Goal: Task Accomplishment & Management: Manage account settings

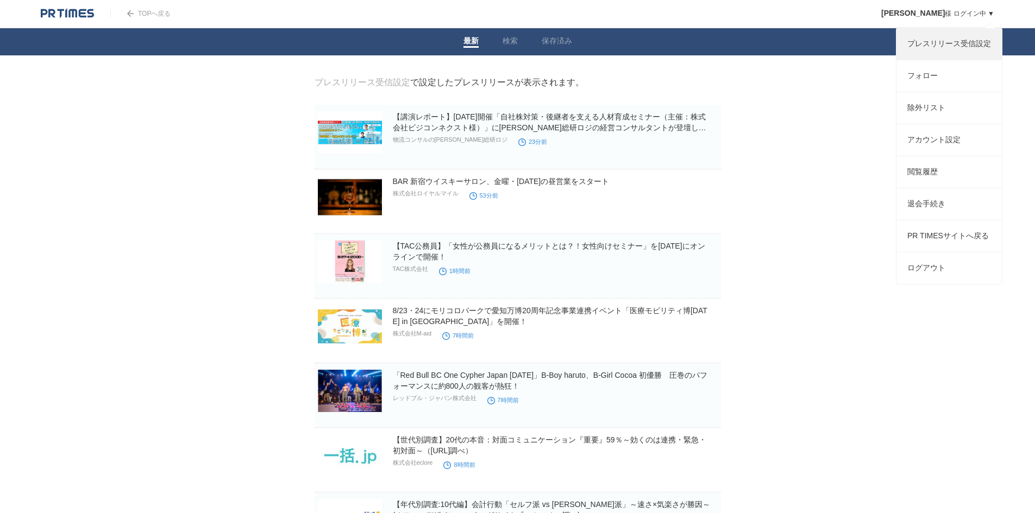
click at [942, 47] on link "プレスリリース受信設定" at bounding box center [948, 44] width 105 height 32
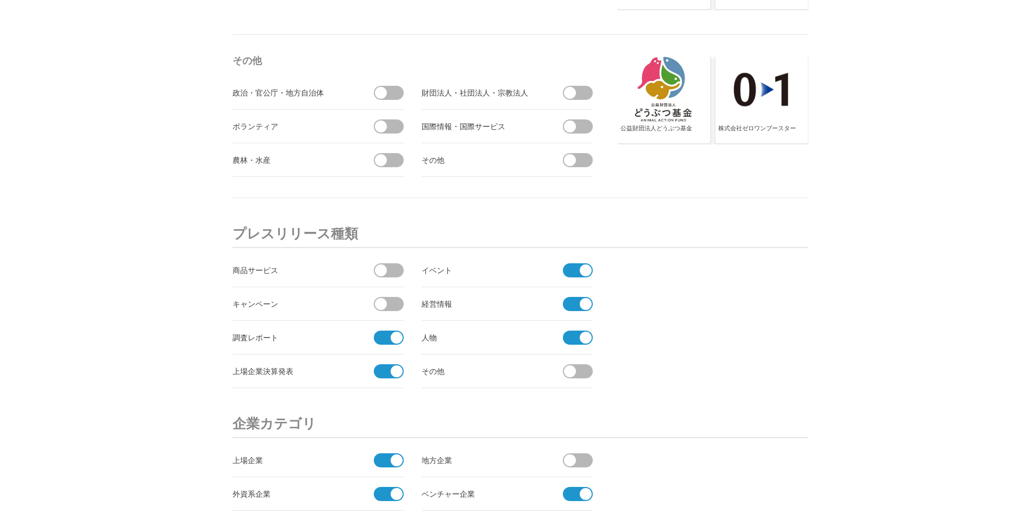
scroll to position [3792, 0]
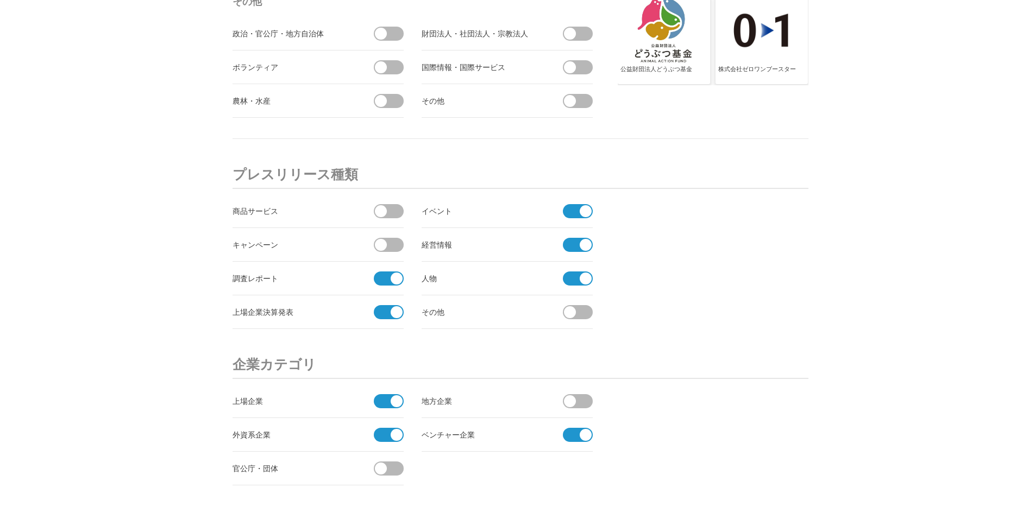
drag, startPoint x: 385, startPoint y: 281, endPoint x: 385, endPoint y: 301, distance: 20.1
click at [385, 284] on span at bounding box center [385, 279] width 23 height 14
click at [0, 0] on input "checkbox" at bounding box center [0, 0] width 0 height 0
click at [387, 307] on span at bounding box center [385, 312] width 23 height 14
click at [0, 0] on input "checkbox" at bounding box center [0, 0] width 0 height 0
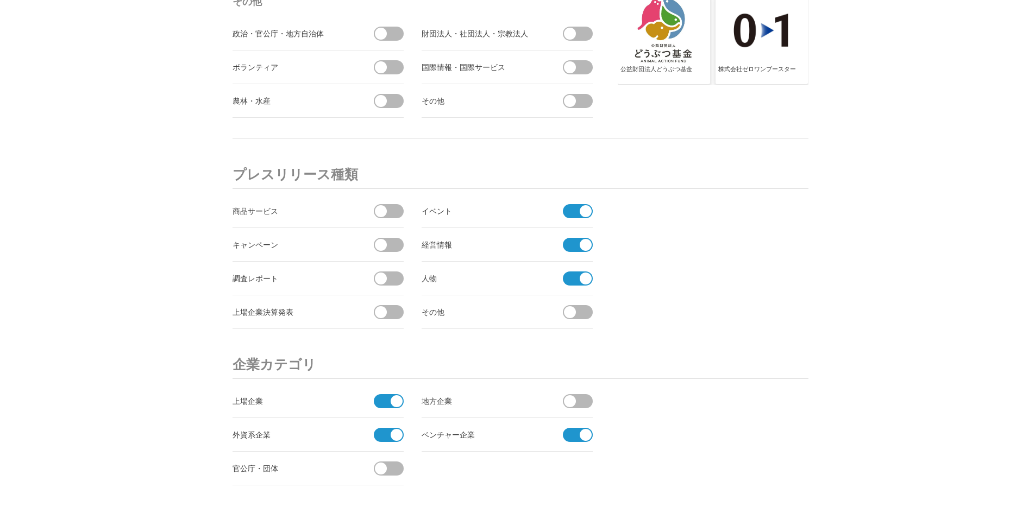
drag, startPoint x: 573, startPoint y: 216, endPoint x: 575, endPoint y: 224, distance: 9.0
click at [574, 216] on span at bounding box center [574, 211] width 23 height 14
click at [0, 0] on input "checkbox" at bounding box center [0, 0] width 0 height 0
drag, startPoint x: 578, startPoint y: 242, endPoint x: 584, endPoint y: 271, distance: 29.8
click at [581, 249] on span at bounding box center [578, 252] width 30 height 28
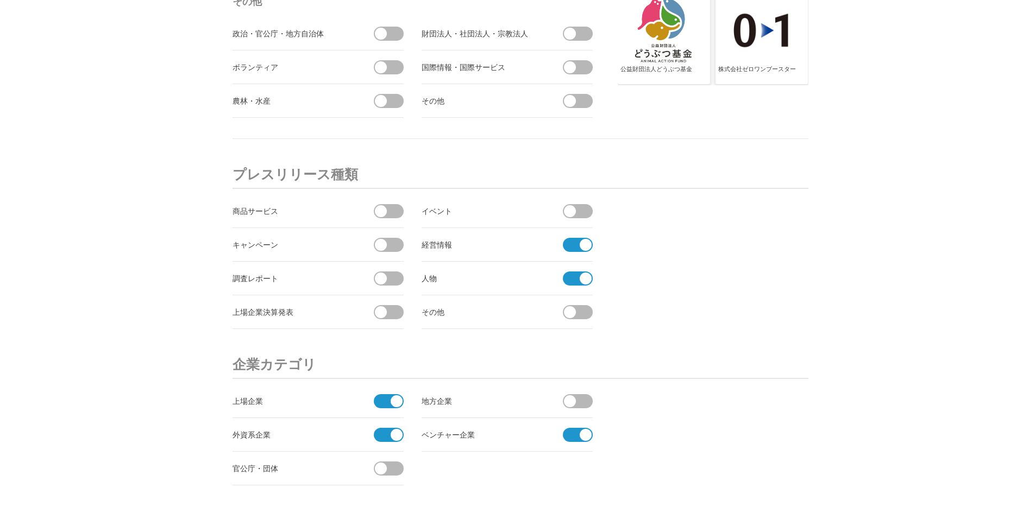
click at [0, 0] on input "checkbox" at bounding box center [0, 0] width 0 height 0
click at [584, 274] on span at bounding box center [586, 279] width 12 height 12
click at [0, 0] on input "checkbox" at bounding box center [0, 0] width 0 height 0
click at [582, 433] on span at bounding box center [586, 435] width 12 height 12
click at [0, 0] on input "checkbox" at bounding box center [0, 0] width 0 height 0
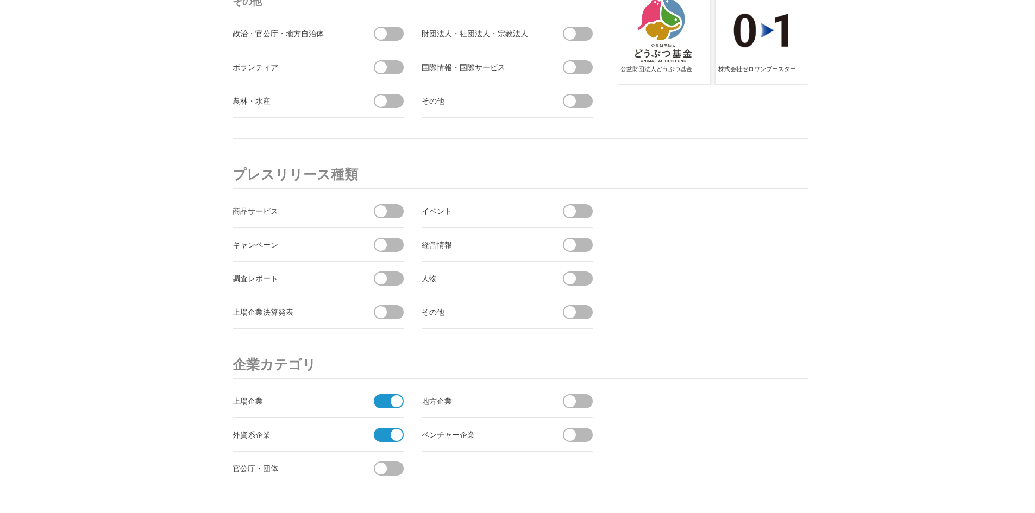
drag, startPoint x: 386, startPoint y: 402, endPoint x: 386, endPoint y: 417, distance: 15.2
click at [386, 405] on span at bounding box center [385, 401] width 23 height 14
click at [0, 0] on input "checkbox" at bounding box center [0, 0] width 0 height 0
click at [391, 438] on span at bounding box center [389, 442] width 30 height 28
click at [0, 0] on input "checkbox" at bounding box center [0, 0] width 0 height 0
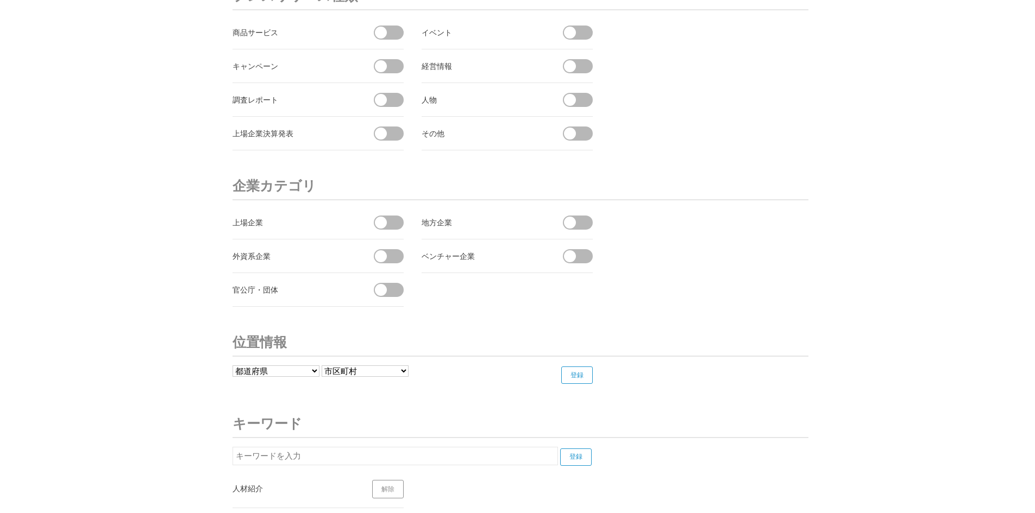
scroll to position [4063, 0]
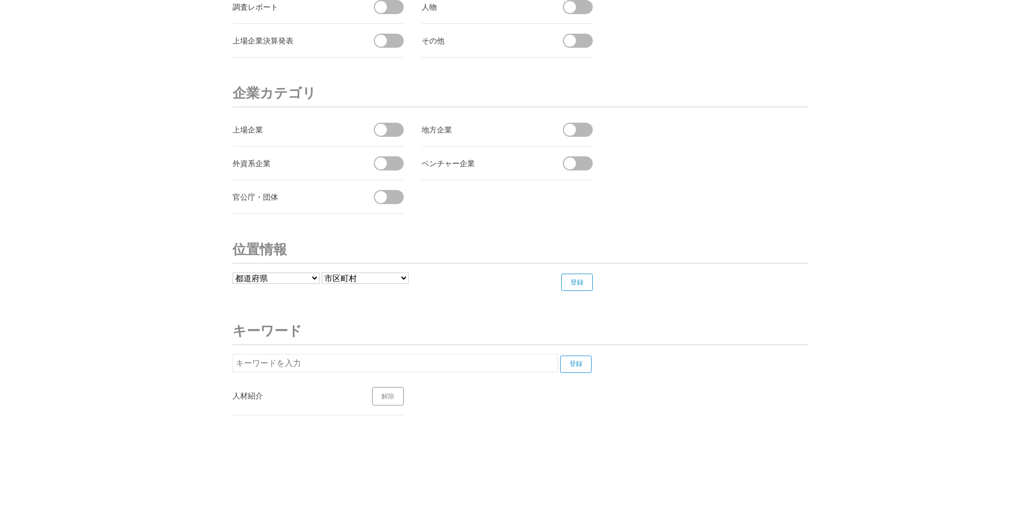
click at [387, 397] on link "解除" at bounding box center [388, 396] width 32 height 18
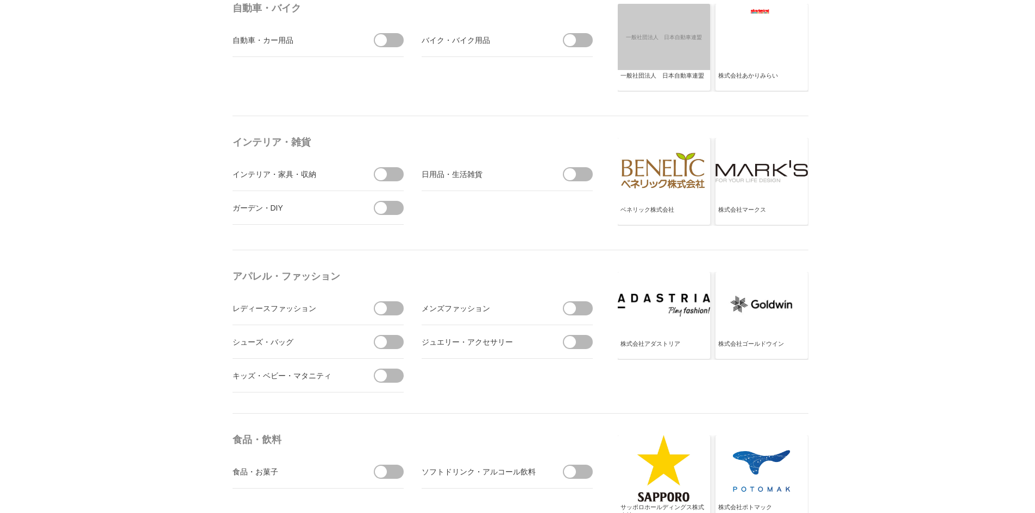
scroll to position [1201, 0]
